Goal: Contribute content

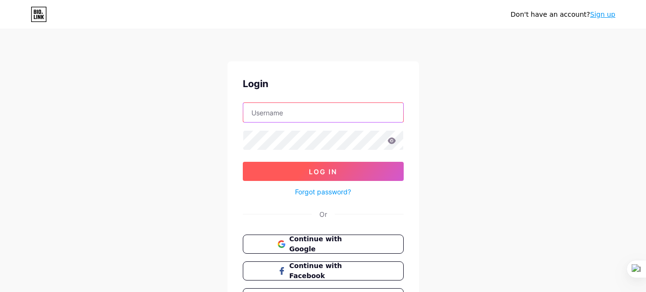
type input "[EMAIL_ADDRESS][DOMAIN_NAME]"
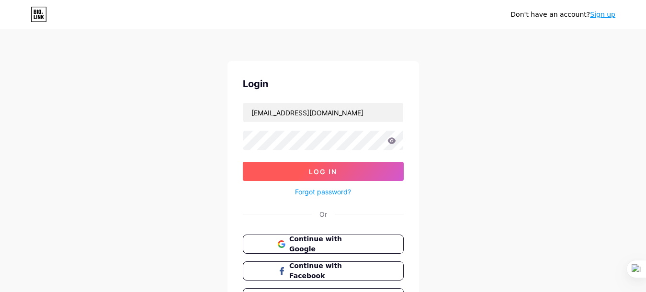
click at [334, 173] on span "Log In" at bounding box center [323, 171] width 28 height 8
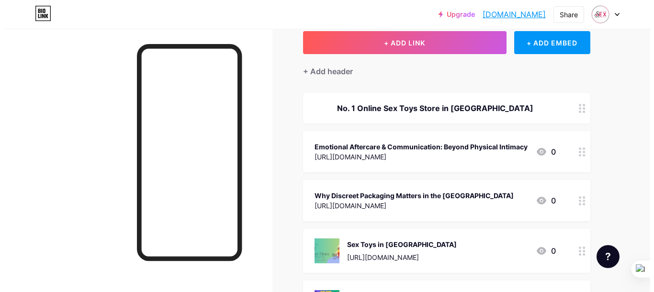
scroll to position [48, 0]
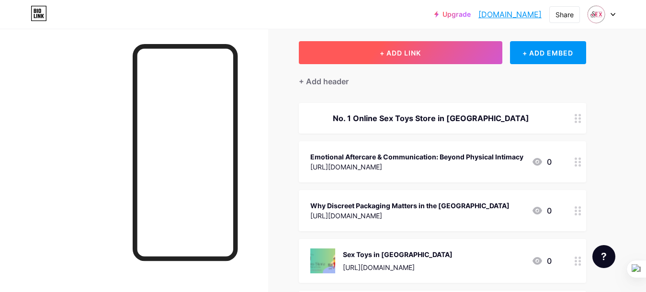
click at [393, 55] on span "+ ADD LINK" at bounding box center [399, 53] width 41 height 8
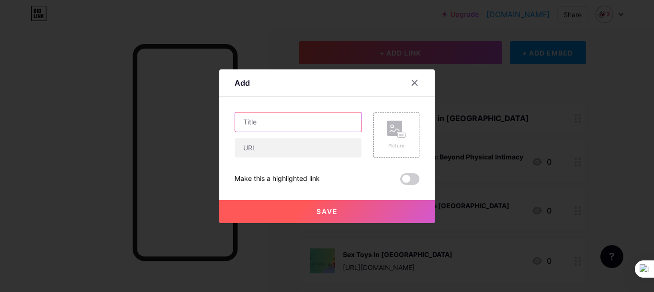
click at [286, 123] on input "text" at bounding box center [298, 121] width 126 height 19
paste input "Breaking the Silence: Open Conversations About Sexual Wellness"
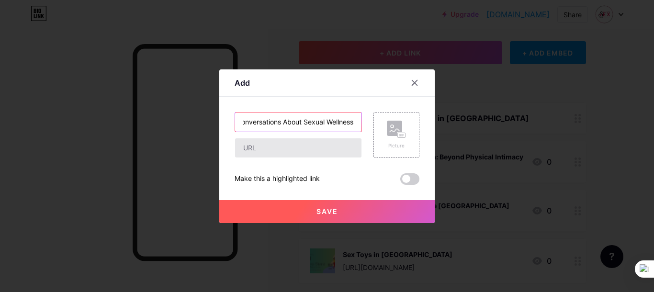
type input "Breaking the Silence: Open Conversations About Sexual Wellness"
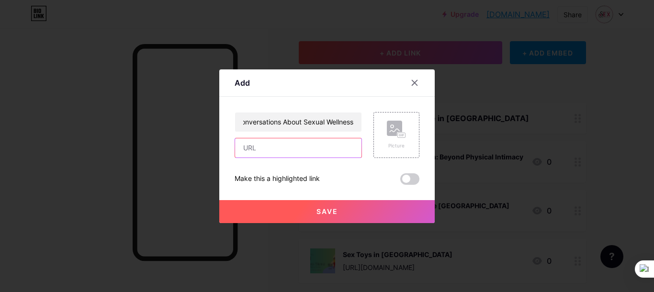
scroll to position [0, 0]
click at [292, 155] on input "text" at bounding box center [298, 147] width 126 height 19
paste input "[URL][DOMAIN_NAME]"
type input "[URL][DOMAIN_NAME]"
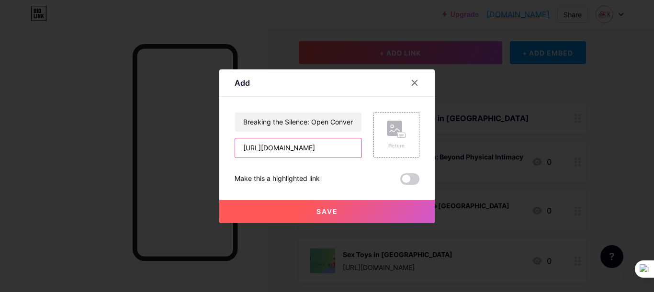
scroll to position [0, 0]
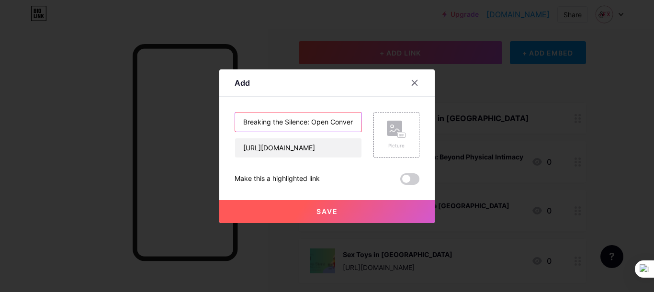
click at [309, 125] on input "Breaking the Silence: Open Conversations About Sexual Wellness" at bounding box center [298, 121] width 126 height 19
paste input "Sexual Wellness vs. Taboo: Navigating Intimacy in a Conservative Culture"
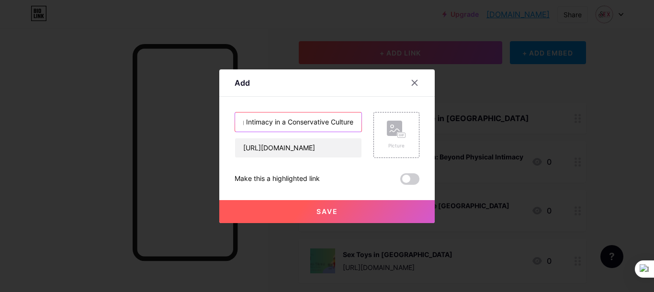
type input "Sexual Wellness vs. Taboo: Navigating Intimacy in a Conservative Culture"
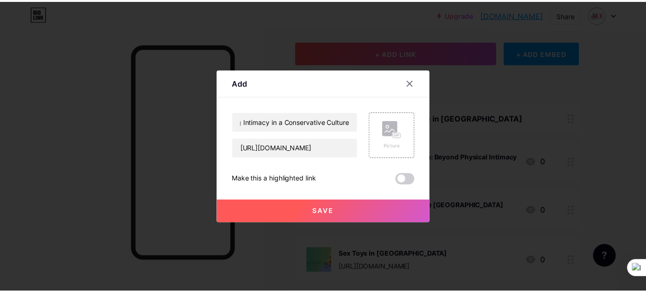
scroll to position [0, 0]
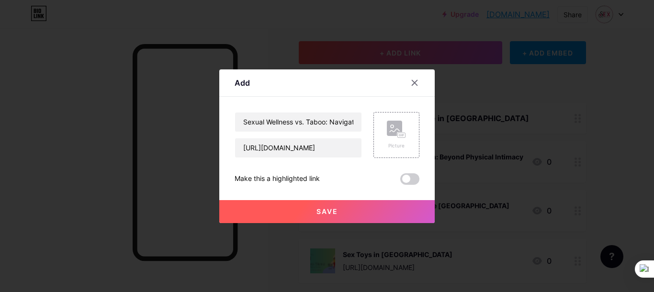
click at [345, 213] on button "Save" at bounding box center [326, 211] width 215 height 23
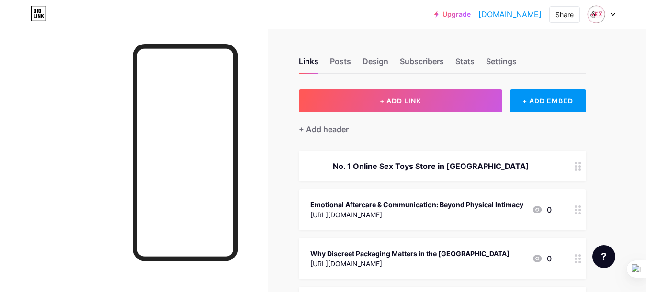
click at [502, 14] on link "[DOMAIN_NAME]" at bounding box center [509, 14] width 63 height 11
